Goal: Information Seeking & Learning: Learn about a topic

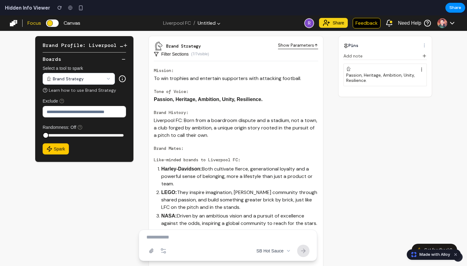
click at [355, 136] on aside "Pins Add note Passion, Heritage, Ambition, Unity, Resilience." at bounding box center [387, 148] width 99 height 235
click at [388, 231] on aside "Pins Add note Passion, Heritage, Ambition, Unity, Resilience." at bounding box center [387, 148] width 99 height 235
click at [431, 245] on button "Got feedback?" at bounding box center [434, 250] width 45 height 12
click at [428, 245] on button "Got feedback?" at bounding box center [434, 250] width 45 height 12
click at [391, 142] on aside "Pins Add note Passion, Heritage, Ambition, Unity, Resilience." at bounding box center [387, 148] width 99 height 235
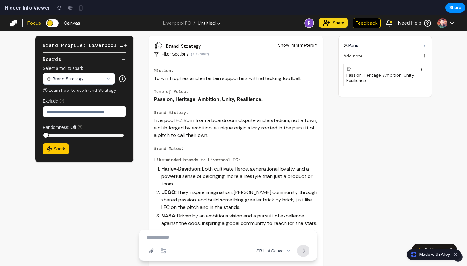
click at [365, 73] on div "Passion, Heritage, Ambition, Unity, Resilience." at bounding box center [385, 78] width 78 height 11
click at [68, 79] on button "Brand Strategy" at bounding box center [79, 79] width 72 height 12
click at [81, 79] on button "Brand Strategy" at bounding box center [79, 79] width 72 height 12
click at [54, 151] on button "Spark" at bounding box center [56, 148] width 26 height 11
click at [62, 146] on button "Spark" at bounding box center [56, 148] width 26 height 11
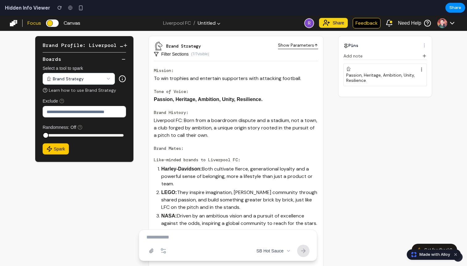
click at [61, 148] on button "Spark" at bounding box center [56, 148] width 26 height 11
click at [104, 57] on button "Boards" at bounding box center [84, 59] width 83 height 7
click at [98, 45] on div "Brand Profile: Liverpool FC" at bounding box center [83, 45] width 80 height 7
click at [307, 93] on h2 "Tone of Voice:" at bounding box center [236, 91] width 164 height 6
click at [55, 6] on button "button" at bounding box center [59, 7] width 9 height 9
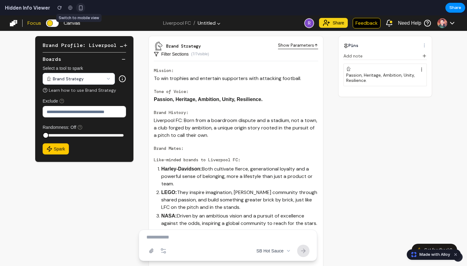
click at [78, 7] on div "button" at bounding box center [80, 7] width 5 height 5
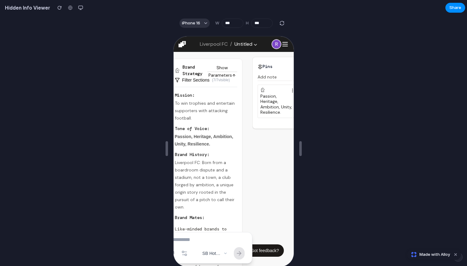
click at [197, 79] on button "Filter Sections ( 7 / 7 visible)" at bounding box center [201, 79] width 55 height 6
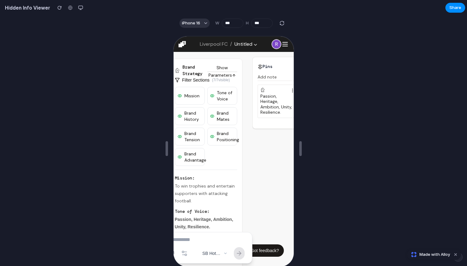
click at [191, 95] on span "Mission" at bounding box center [191, 95] width 15 height 6
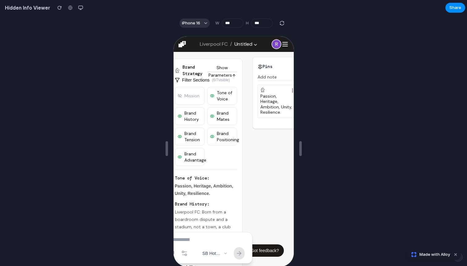
click at [192, 95] on span "Mission" at bounding box center [191, 95] width 15 height 6
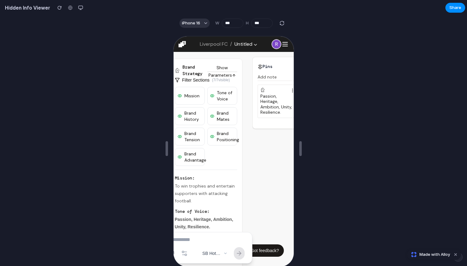
click at [192, 95] on span "Mission" at bounding box center [191, 95] width 15 height 6
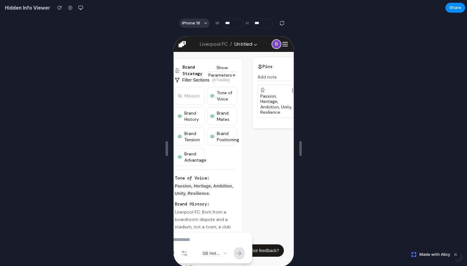
click at [192, 95] on span "Mission" at bounding box center [191, 95] width 15 height 6
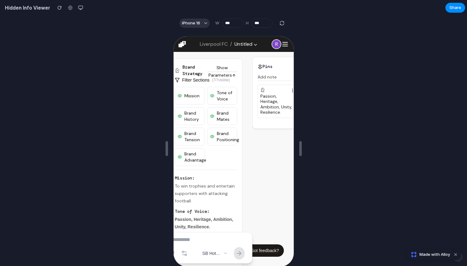
click at [192, 95] on span "Mission" at bounding box center [191, 95] width 15 height 6
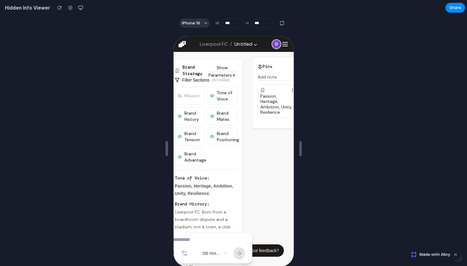
click at [192, 95] on span "Mission" at bounding box center [191, 95] width 15 height 6
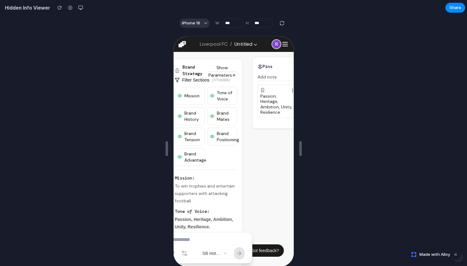
click at [192, 95] on span "Mission" at bounding box center [191, 95] width 15 height 6
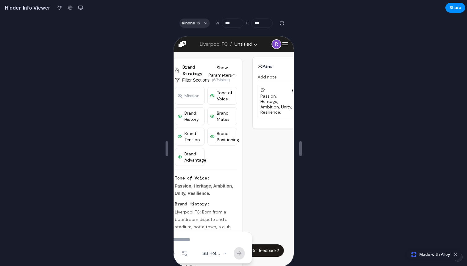
click at [192, 96] on span "Mission" at bounding box center [191, 95] width 15 height 6
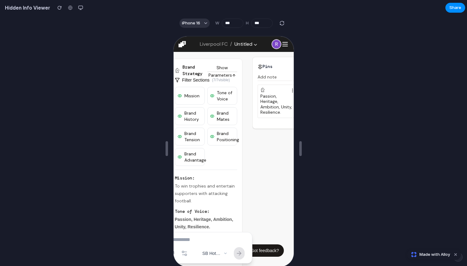
click at [191, 113] on span "Brand History" at bounding box center [193, 115] width 18 height 12
click at [192, 115] on span "Brand History" at bounding box center [193, 115] width 18 height 12
click at [191, 135] on span "Brand Tension" at bounding box center [193, 136] width 18 height 12
click at [192, 138] on span "Brand Tension" at bounding box center [193, 136] width 18 height 12
click at [193, 151] on span "Brand Advantage" at bounding box center [195, 156] width 22 height 12
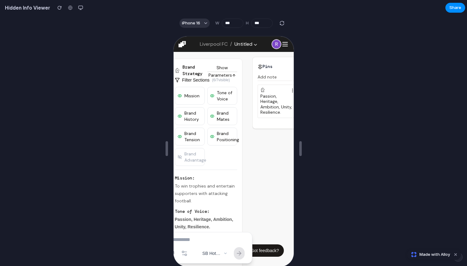
click at [193, 154] on span "Brand Advantage" at bounding box center [195, 156] width 22 height 12
click at [219, 136] on span "Brand Positioning" at bounding box center [227, 136] width 22 height 12
click at [223, 135] on span "Brand Positioning" at bounding box center [227, 136] width 22 height 12
click at [222, 110] on span "Brand Mates" at bounding box center [225, 115] width 18 height 12
click at [222, 117] on span "Brand Mates" at bounding box center [225, 115] width 18 height 12
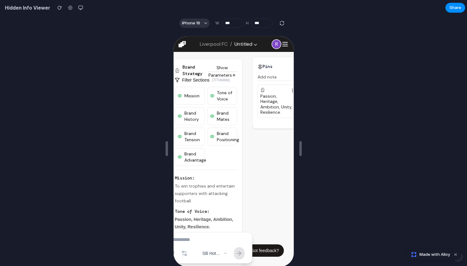
click at [221, 95] on span "Tone of Voice" at bounding box center [225, 95] width 18 height 12
click at [221, 117] on span "Brand Mates" at bounding box center [225, 115] width 18 height 12
click at [223, 136] on span "Brand Positioning" at bounding box center [227, 136] width 22 height 12
drag, startPoint x: 195, startPoint y: 156, endPoint x: 196, endPoint y: 143, distance: 13.0
click at [195, 156] on span "Brand Advantage" at bounding box center [195, 156] width 22 height 12
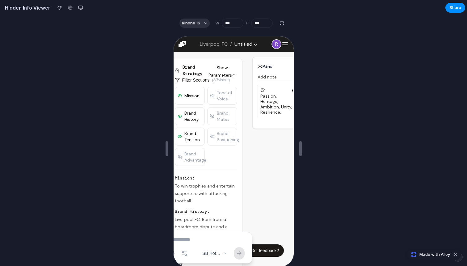
click at [195, 139] on span "Brand Tension" at bounding box center [193, 136] width 18 height 12
click at [197, 108] on button "Brand History" at bounding box center [189, 116] width 30 height 18
click at [194, 94] on span "Mission" at bounding box center [191, 95] width 15 height 6
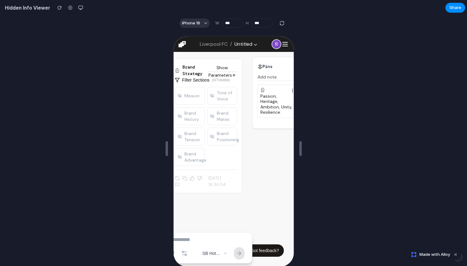
click at [194, 94] on span "Mission" at bounding box center [191, 95] width 15 height 6
click at [194, 95] on span "Mission" at bounding box center [191, 95] width 15 height 6
click at [194, 96] on span "Mission" at bounding box center [191, 95] width 15 height 6
click at [121, 68] on div at bounding box center [233, 148] width 467 height 235
